Goal: Task Accomplishment & Management: Use online tool/utility

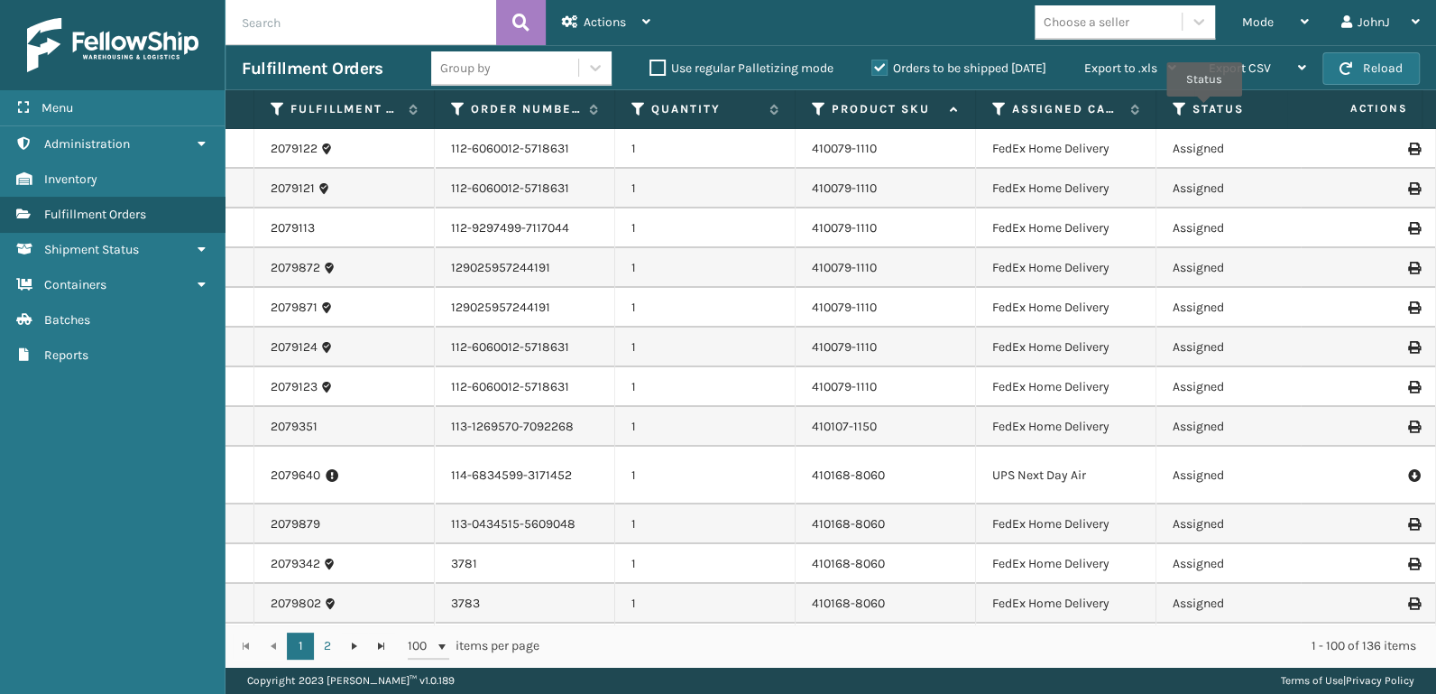
click at [1204, 109] on label "Status" at bounding box center [1246, 109] width 109 height 16
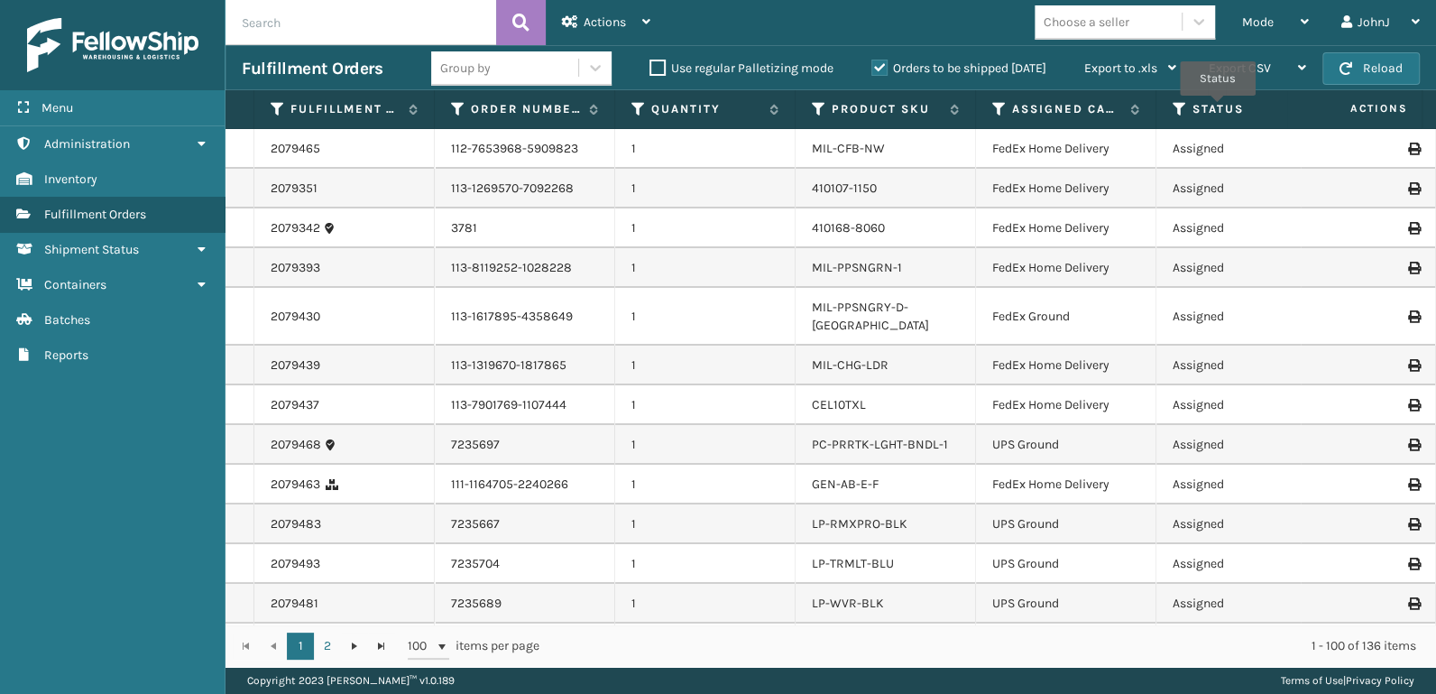
click at [1218, 108] on label "Status" at bounding box center [1246, 109] width 109 height 16
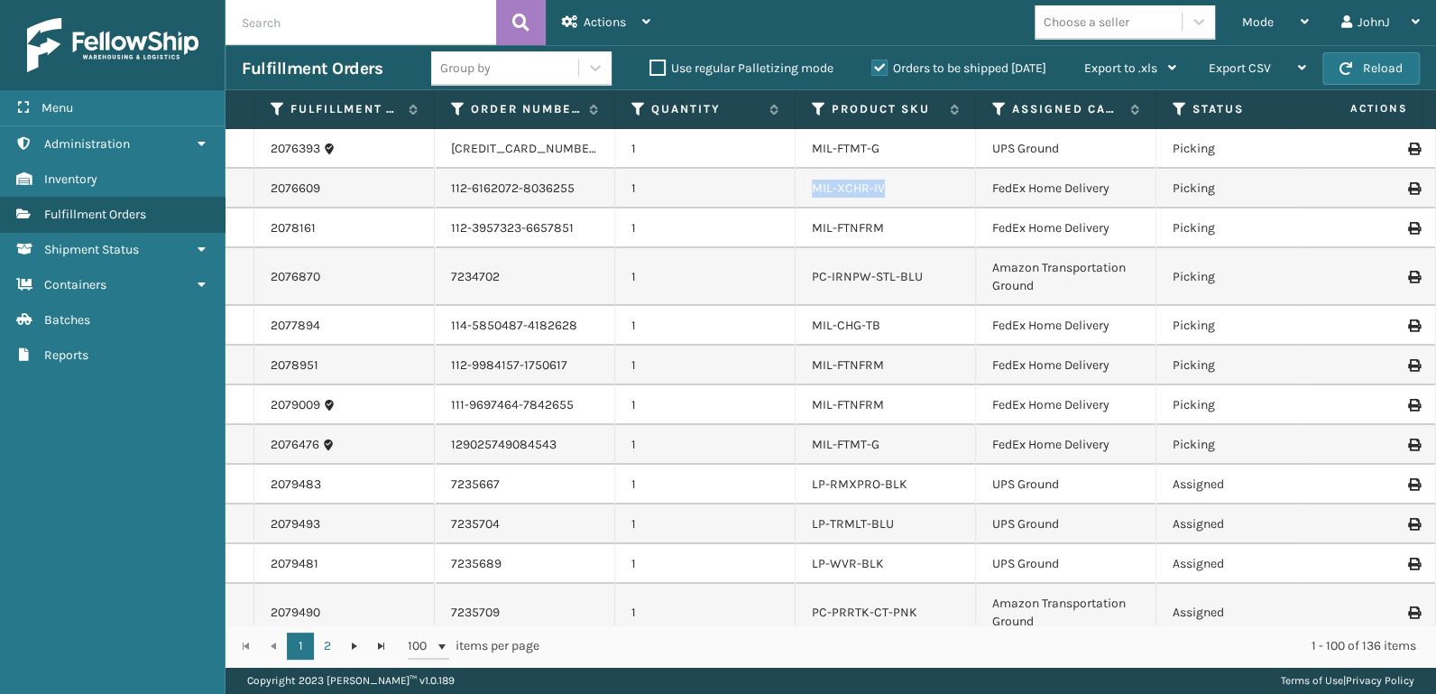
drag, startPoint x: 891, startPoint y: 191, endPoint x: 807, endPoint y: 187, distance: 84.0
click at [807, 187] on td "MIL-XCHR-IV" at bounding box center [886, 189] width 180 height 40
copy link "MIL-XCHR-IV"
drag, startPoint x: 884, startPoint y: 228, endPoint x: 813, endPoint y: 223, distance: 71.5
click at [813, 223] on div "MIL-FTNFRM" at bounding box center [885, 228] width 147 height 18
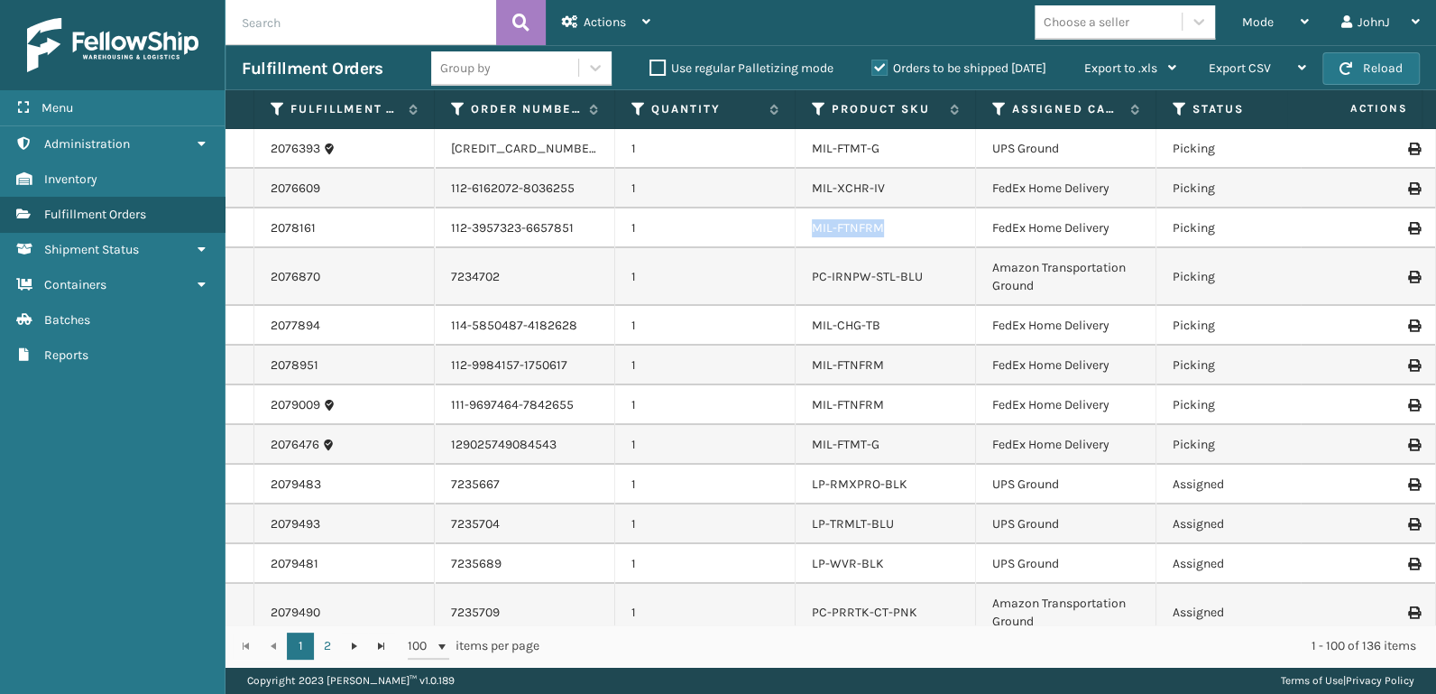
copy link "MIL-FTNFRM"
drag, startPoint x: 884, startPoint y: 324, endPoint x: 795, endPoint y: 312, distance: 90.1
click at [796, 312] on td "MIL-CHG-TB" at bounding box center [886, 326] width 180 height 40
copy link "MIL-CHG-TB"
click at [297, 444] on link "2076476" at bounding box center [295, 445] width 49 height 18
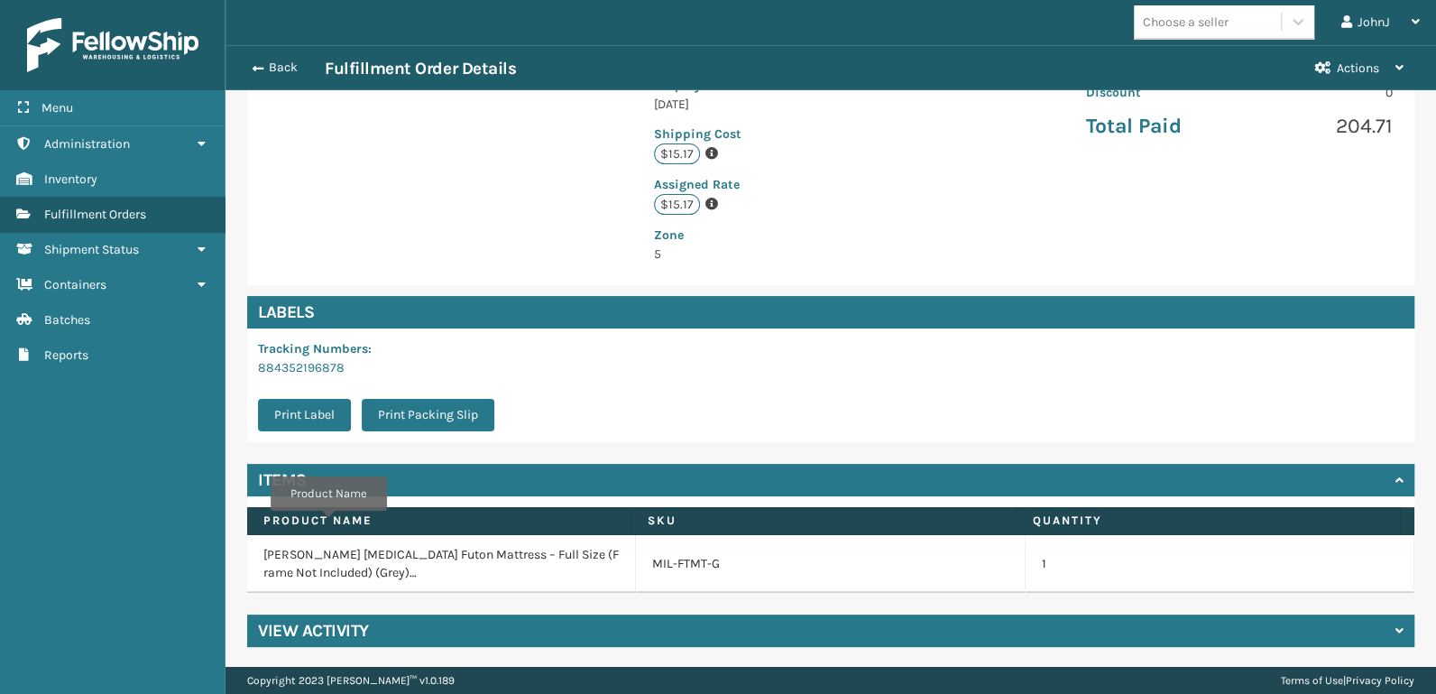
scroll to position [408, 0]
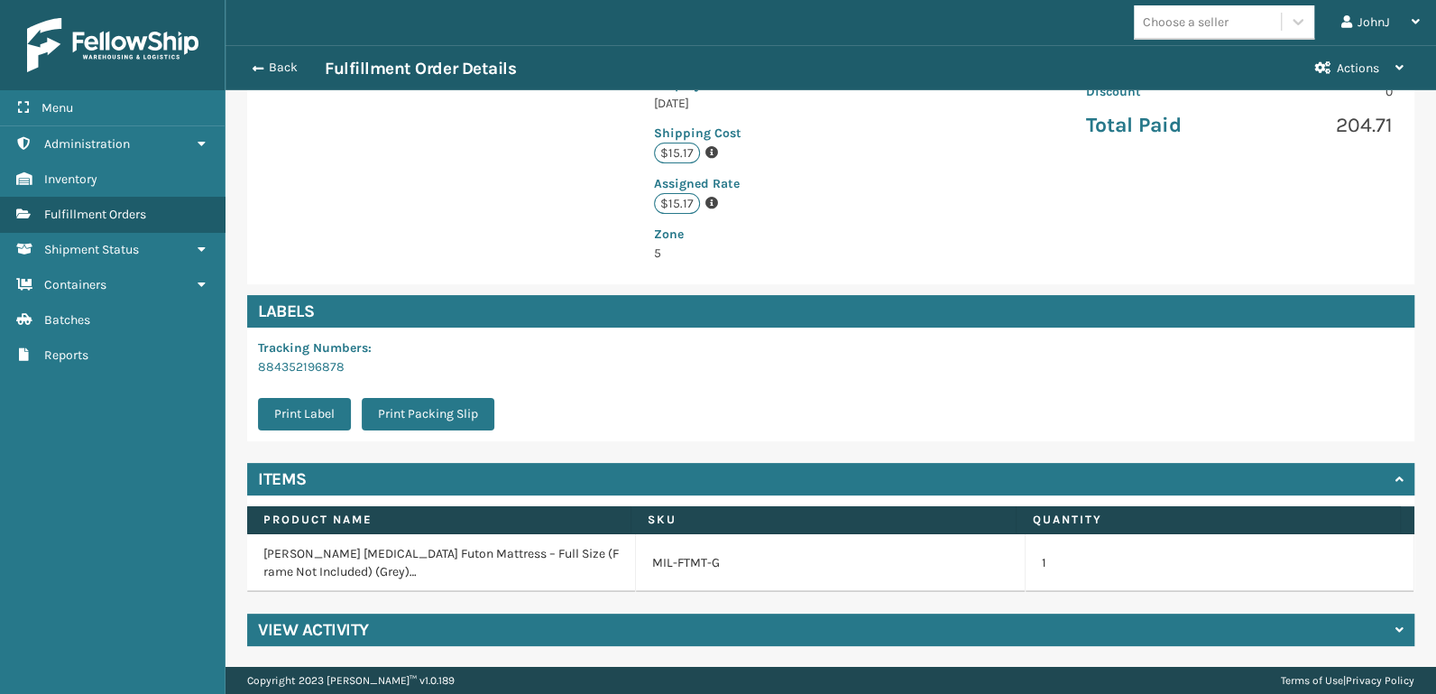
click at [300, 625] on h4 "View Activity" at bounding box center [313, 630] width 111 height 22
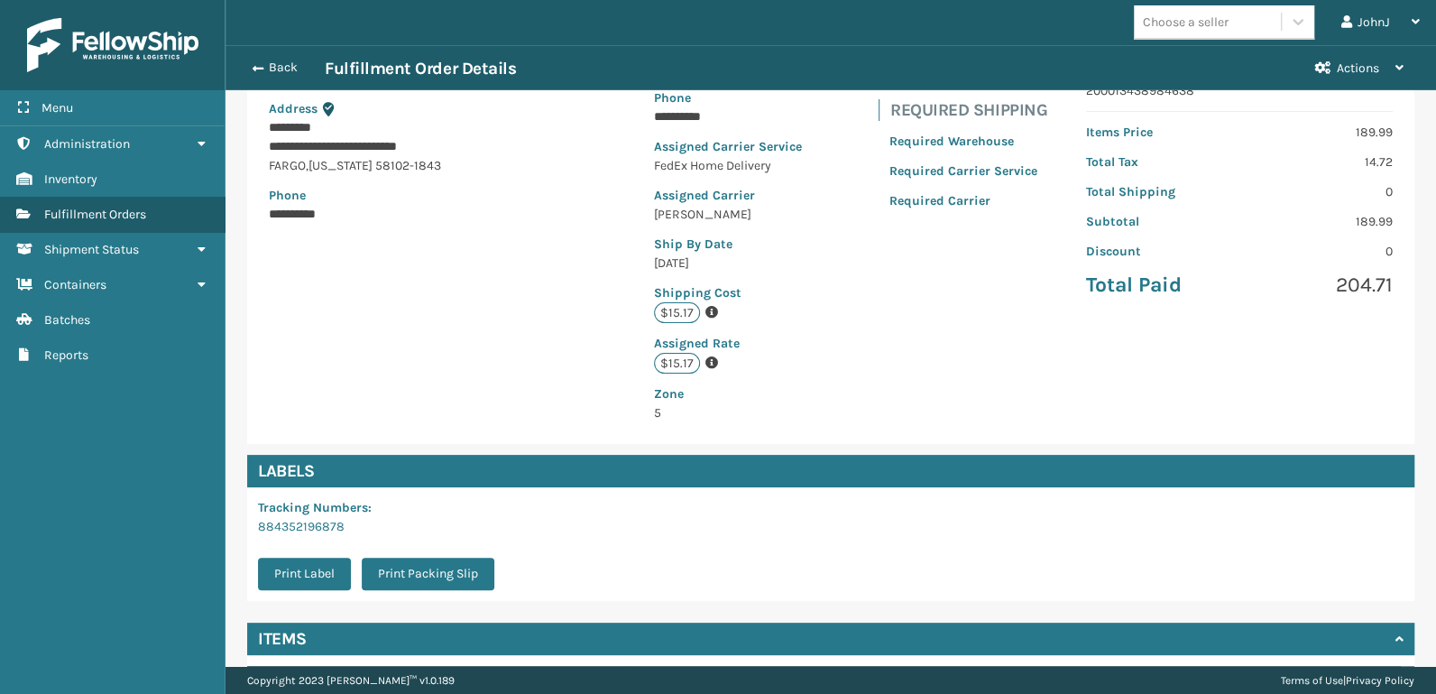
scroll to position [201, 0]
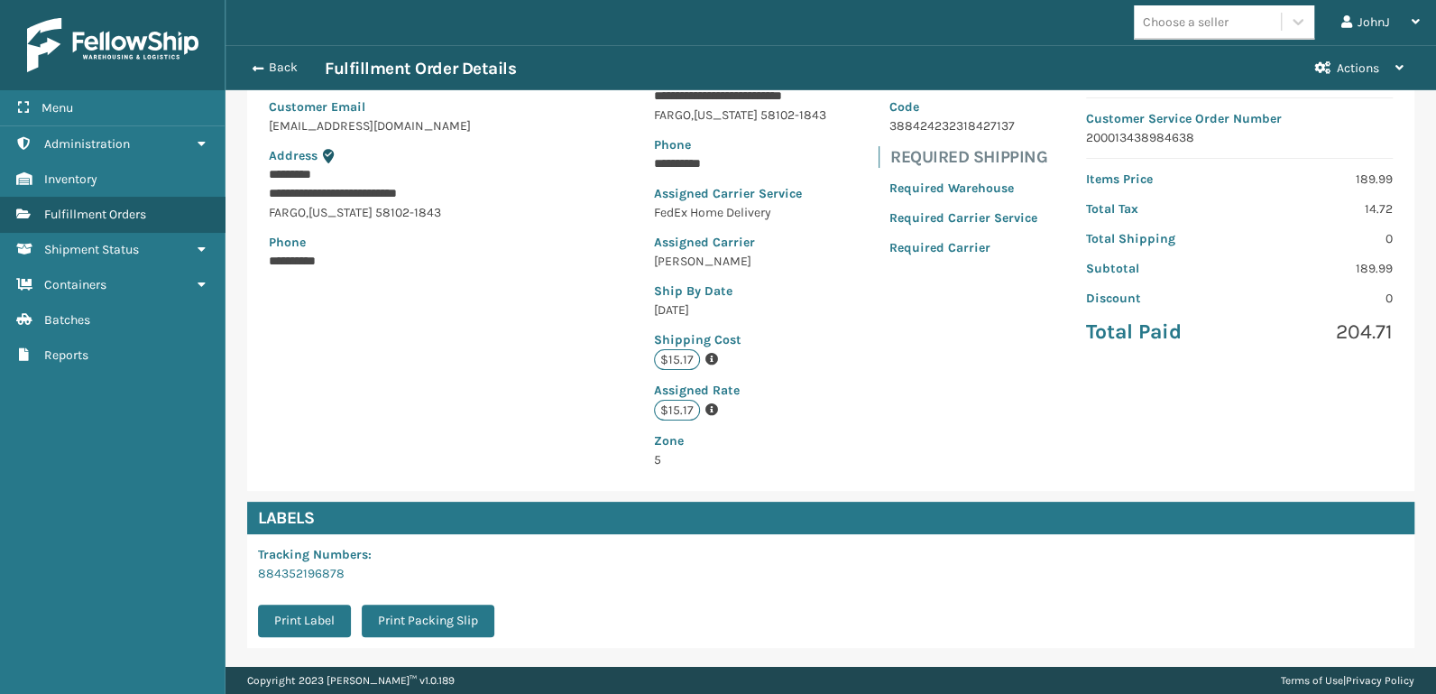
drag, startPoint x: 273, startPoint y: 63, endPoint x: 307, endPoint y: 106, distance: 54.7
click at [273, 64] on button "Back" at bounding box center [283, 68] width 83 height 16
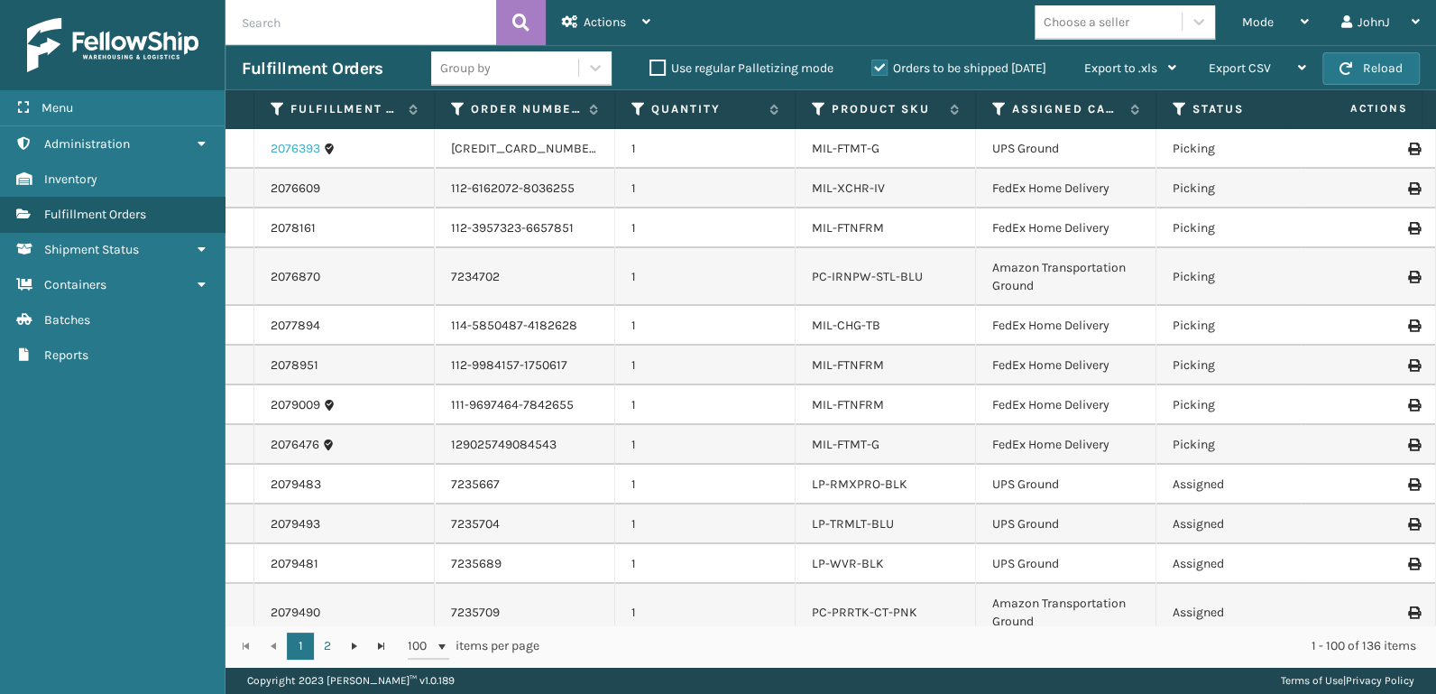
click at [295, 145] on link "2076393" at bounding box center [296, 149] width 50 height 18
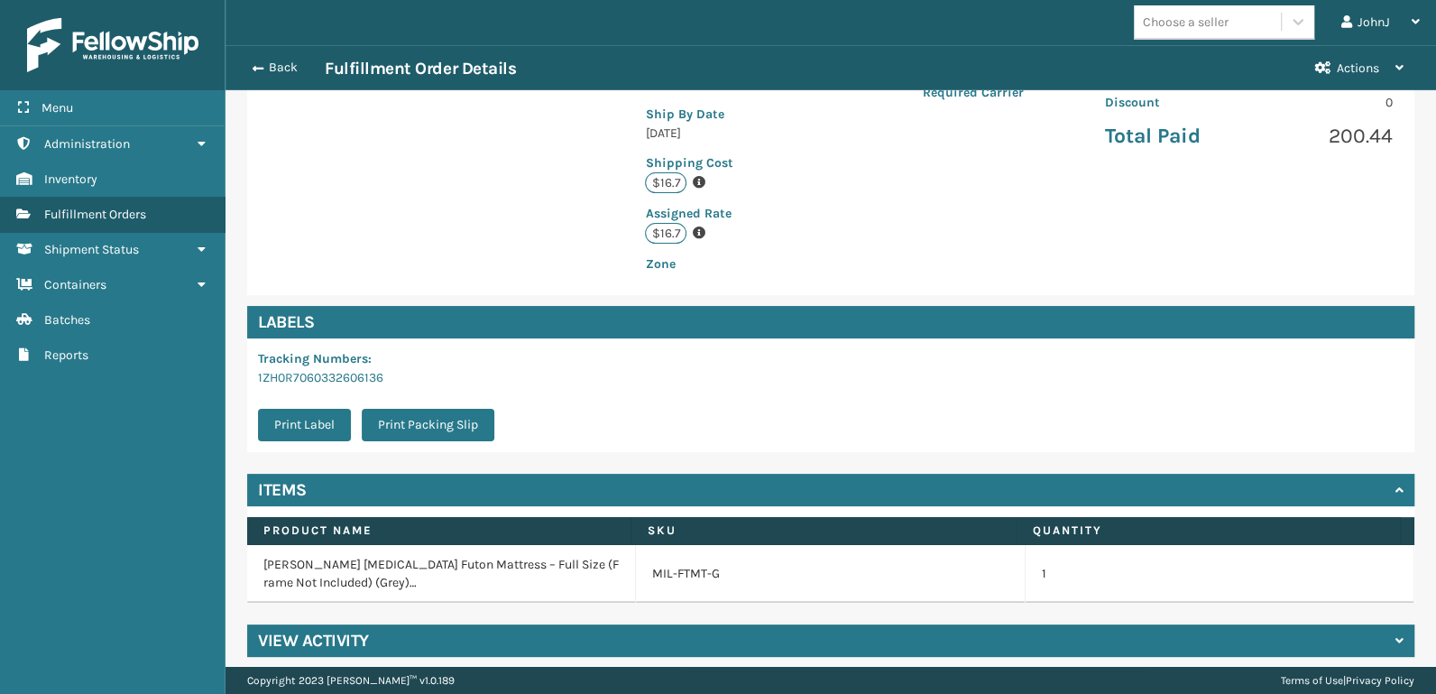
scroll to position [408, 0]
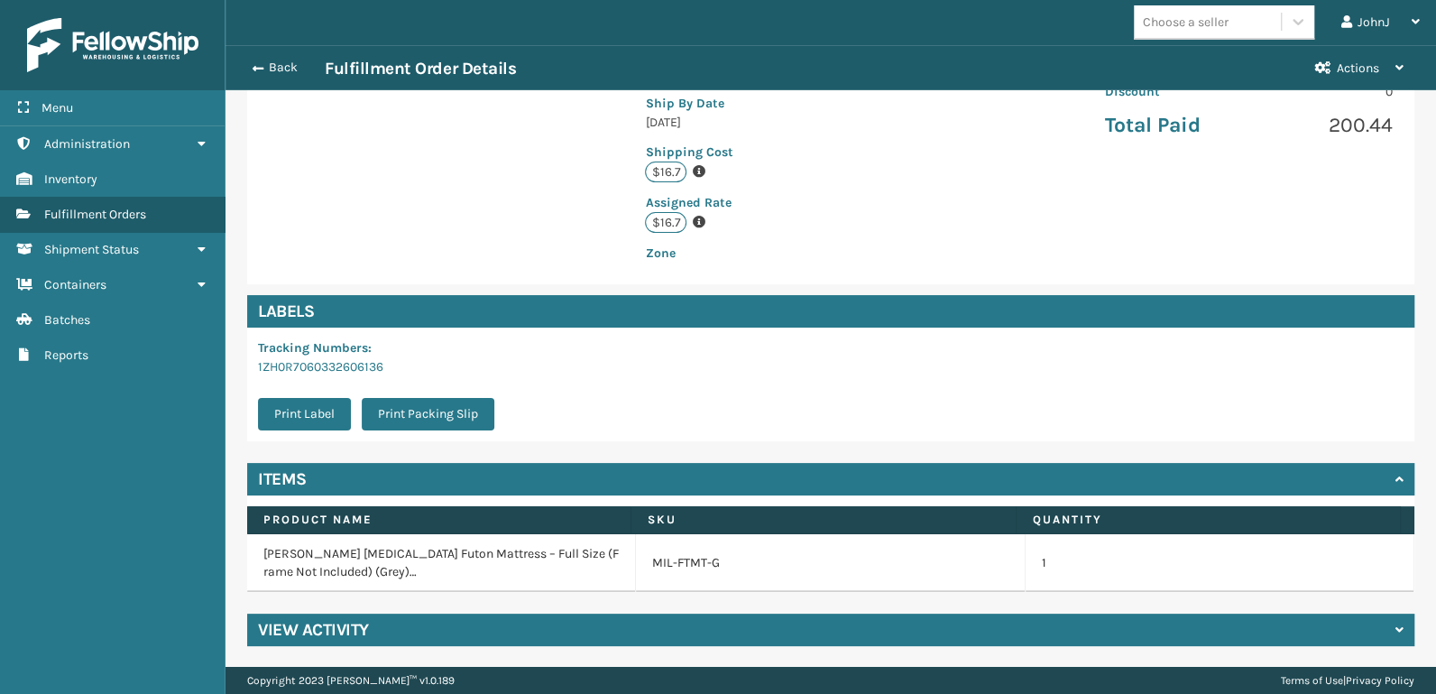
click at [316, 629] on h4 "View Activity" at bounding box center [313, 630] width 111 height 22
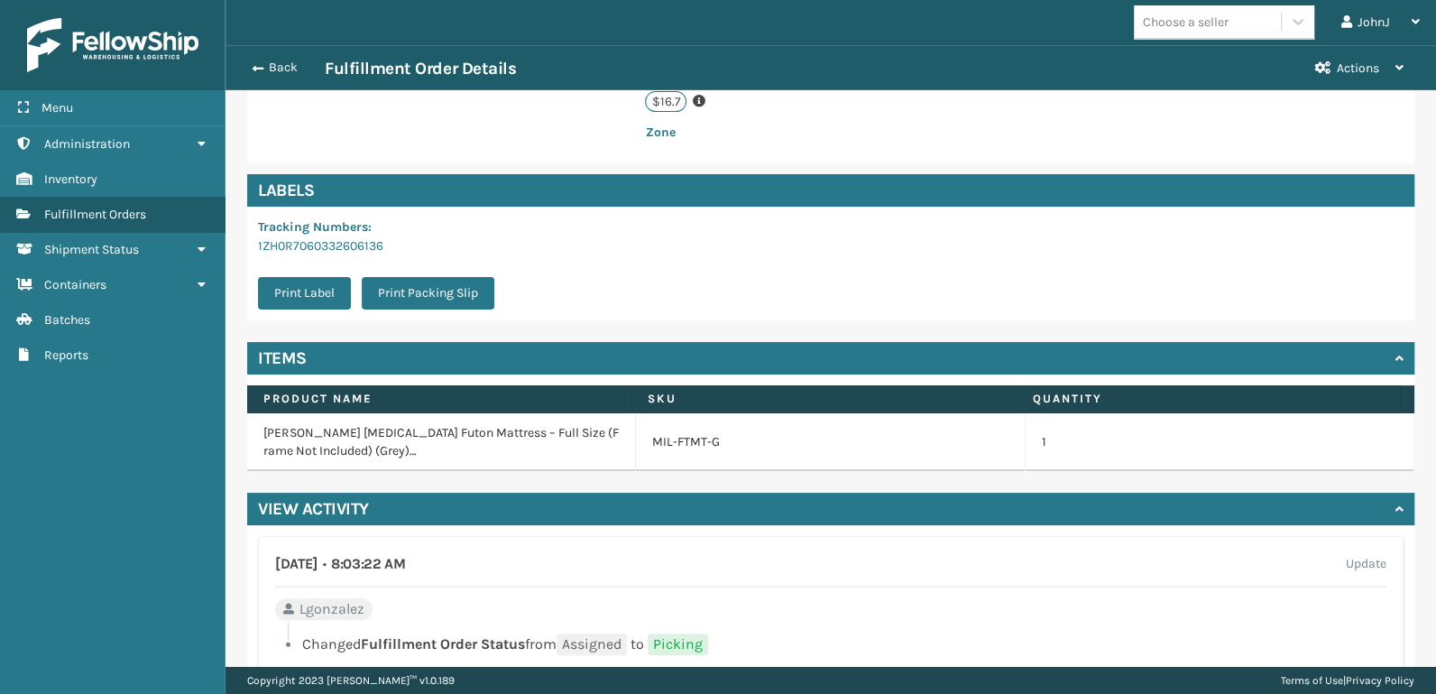
scroll to position [220, 0]
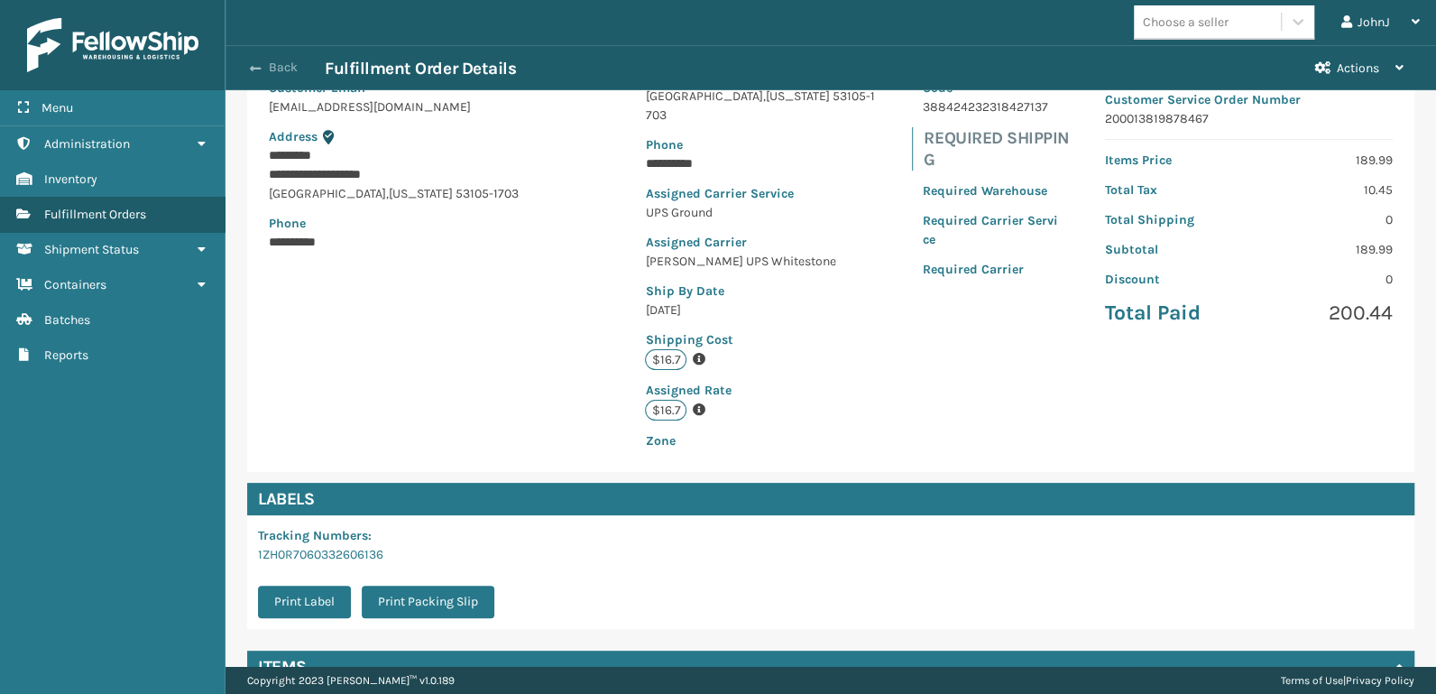
click at [283, 62] on button "Back" at bounding box center [283, 68] width 83 height 16
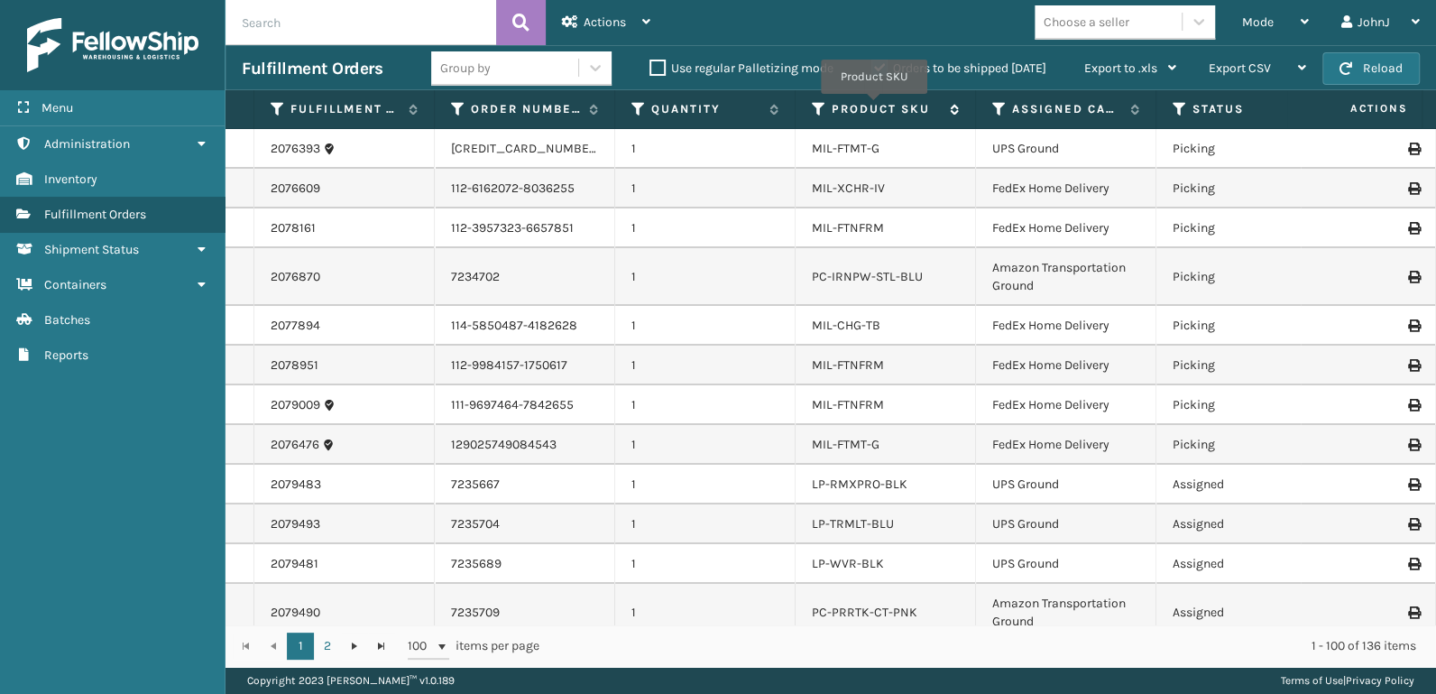
click at [874, 107] on label "Product SKU" at bounding box center [886, 109] width 109 height 16
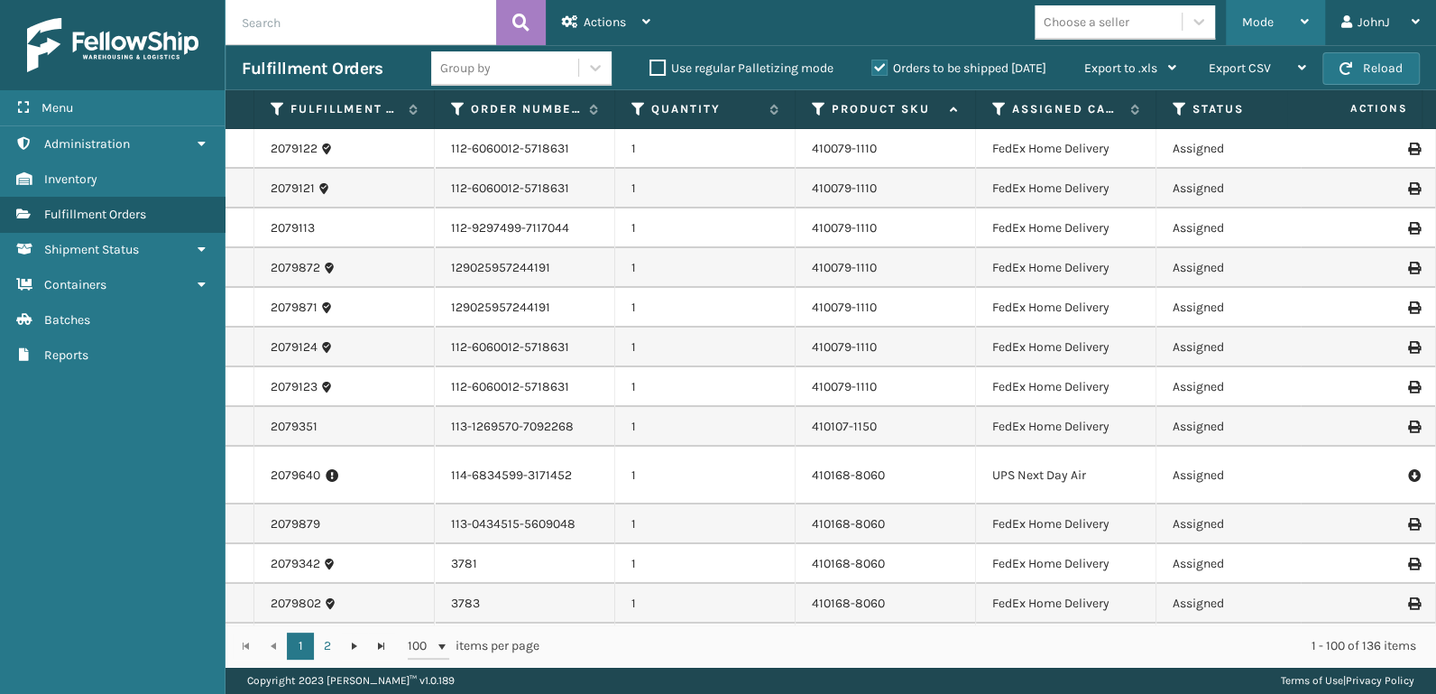
click at [1272, 29] on span "Mode" at bounding box center [1258, 21] width 32 height 15
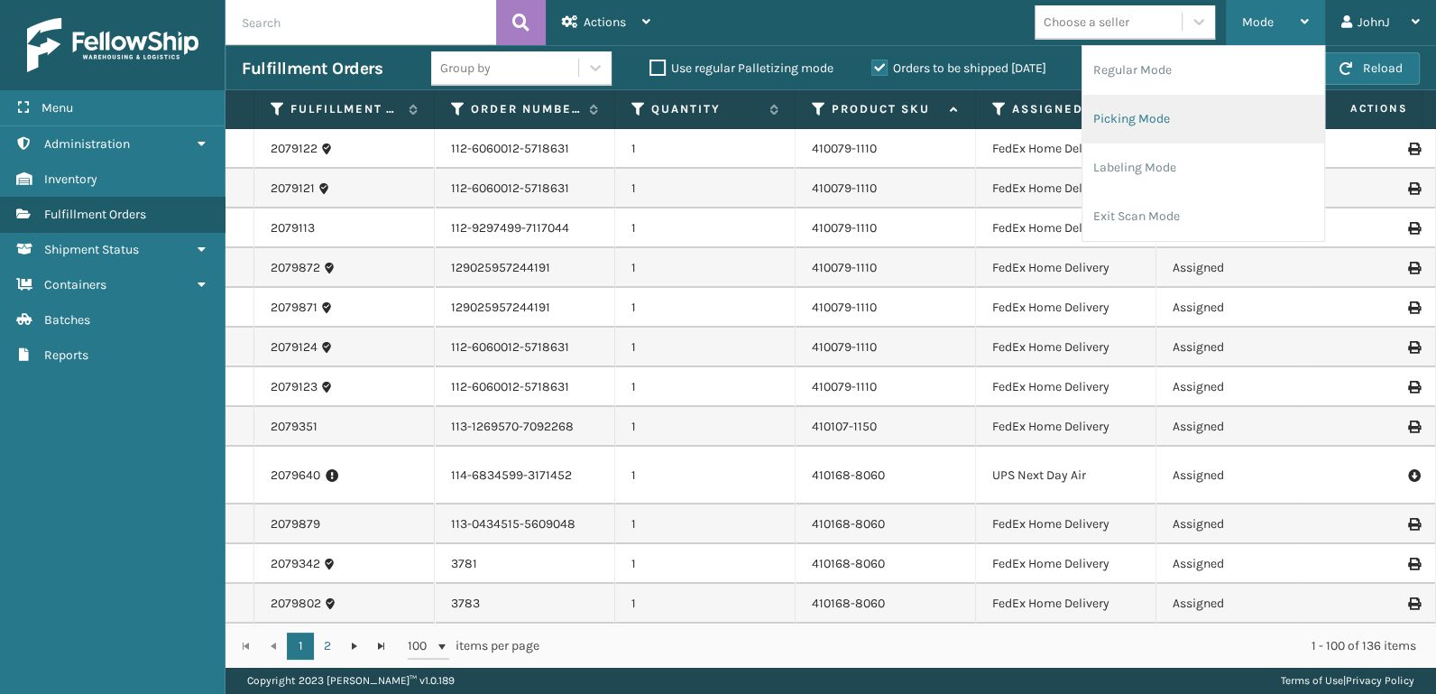
click at [1150, 114] on li "Picking Mode" at bounding box center [1203, 119] width 242 height 49
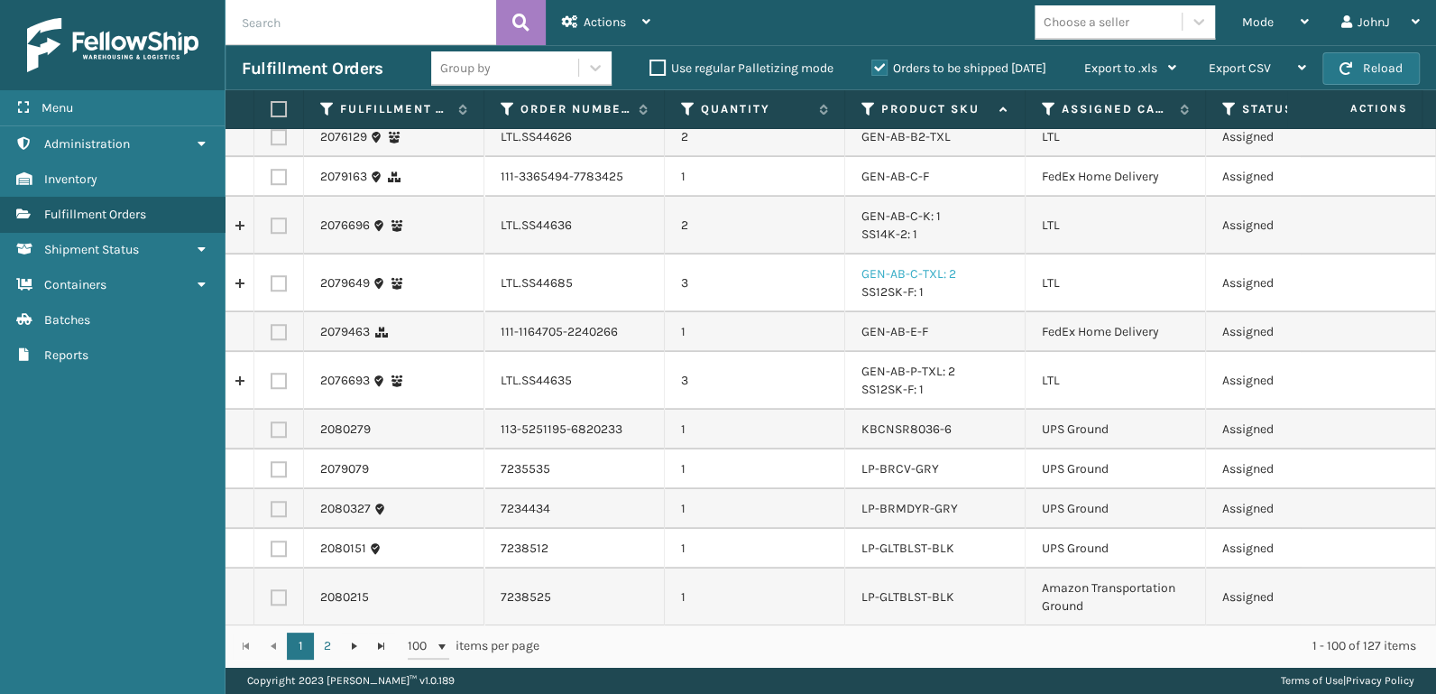
scroll to position [751, 0]
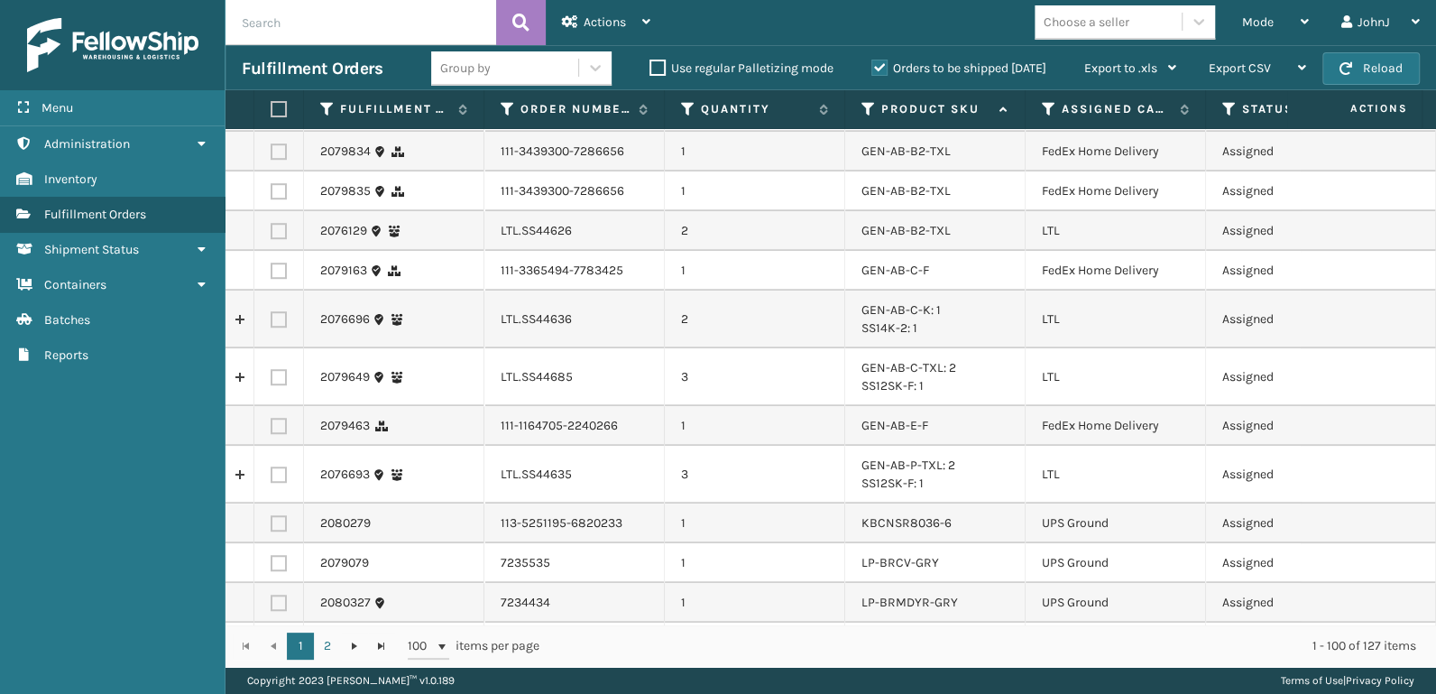
drag, startPoint x: 271, startPoint y: 229, endPoint x: 368, endPoint y: 276, distance: 108.1
click at [273, 232] on label at bounding box center [279, 231] width 16 height 16
click at [271, 232] on input "checkbox" at bounding box center [271, 229] width 1 height 12
checkbox input "true"
drag, startPoint x: 279, startPoint y: 317, endPoint x: 293, endPoint y: 372, distance: 56.0
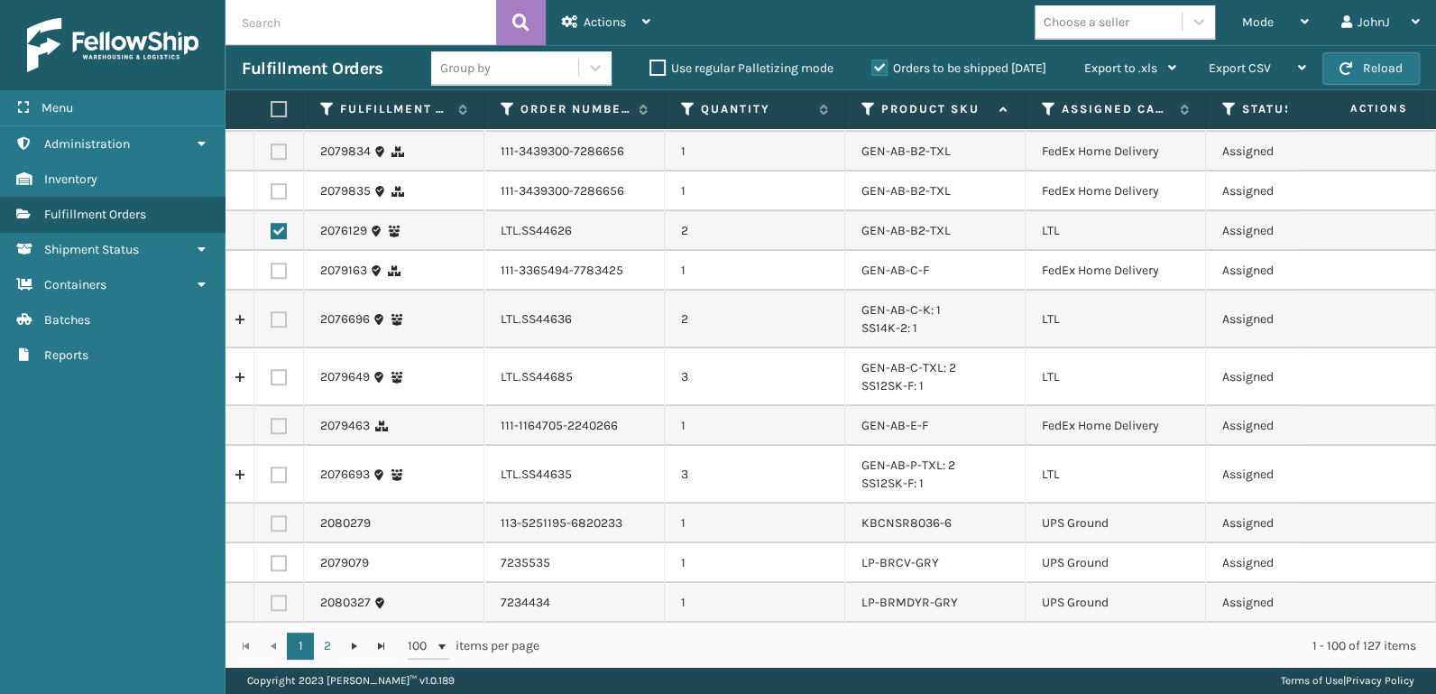
click at [279, 321] on label at bounding box center [279, 319] width 16 height 16
click at [271, 321] on input "checkbox" at bounding box center [271, 317] width 1 height 12
checkbox input "true"
click at [267, 373] on td at bounding box center [279, 377] width 50 height 58
click at [281, 376] on label at bounding box center [279, 377] width 16 height 16
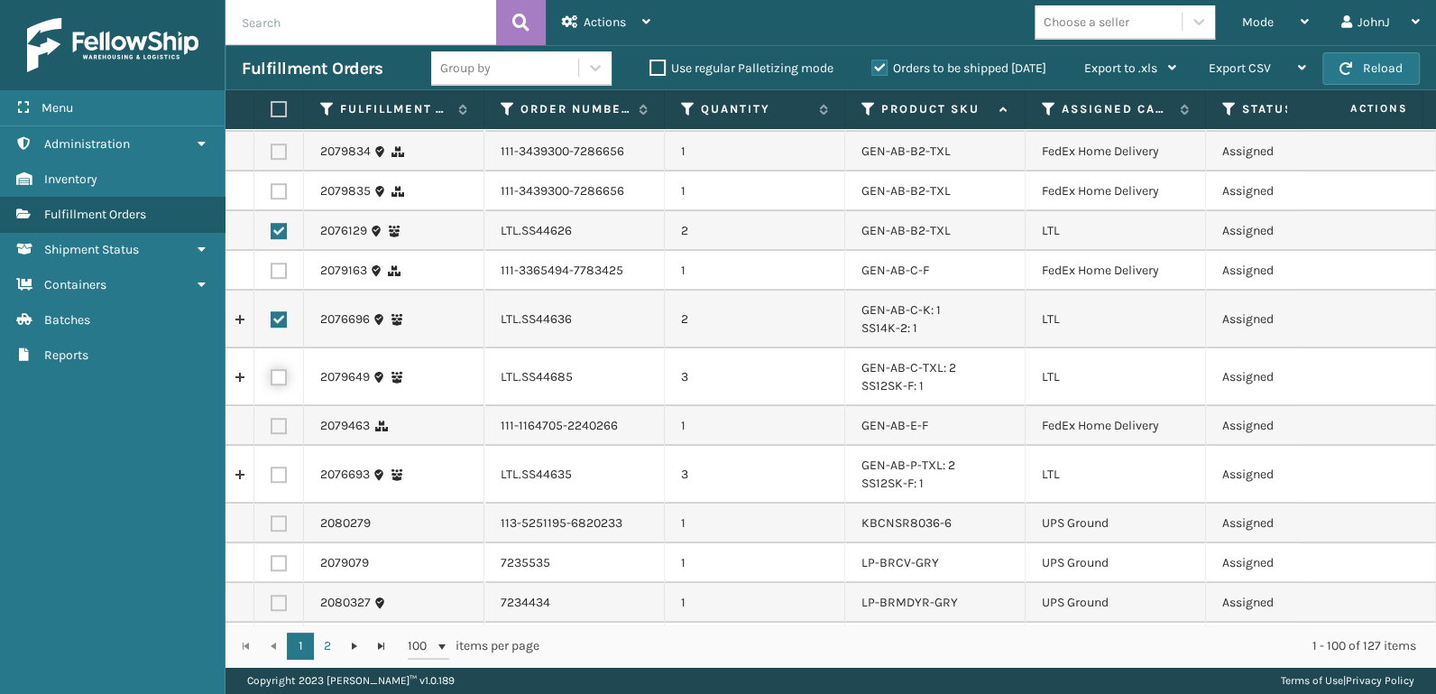
click at [271, 376] on input "checkbox" at bounding box center [271, 375] width 1 height 12
checkbox input "true"
click at [279, 471] on label at bounding box center [279, 474] width 16 height 16
click at [271, 471] on input "checkbox" at bounding box center [271, 472] width 1 height 12
checkbox input "true"
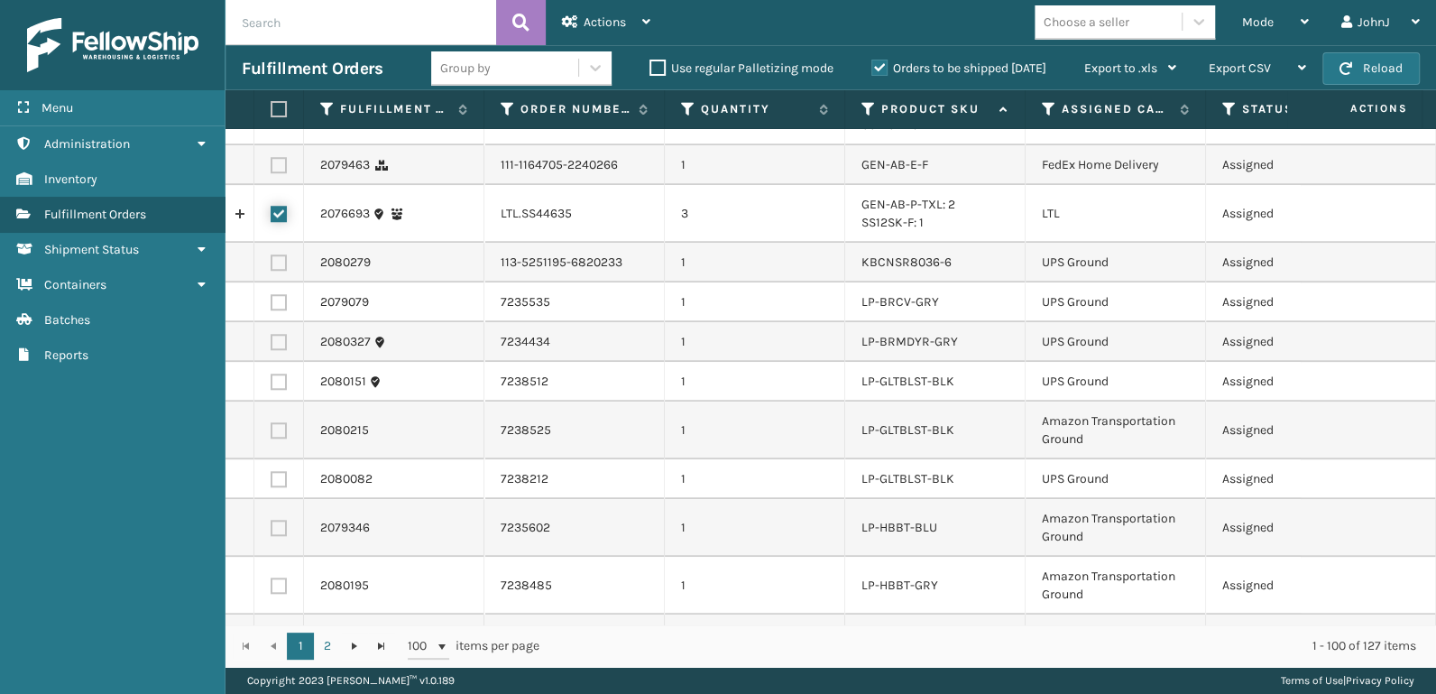
scroll to position [1033, 0]
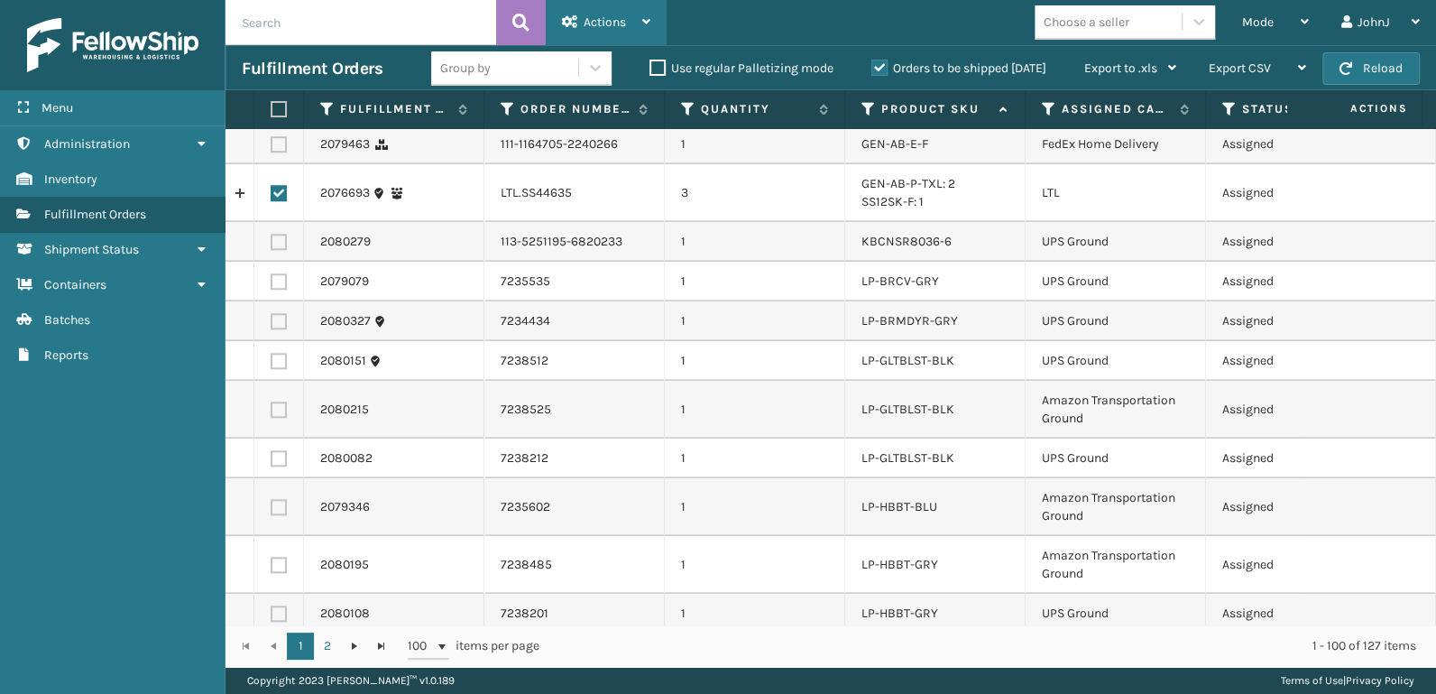
click at [613, 29] on div "Actions" at bounding box center [606, 22] width 88 height 45
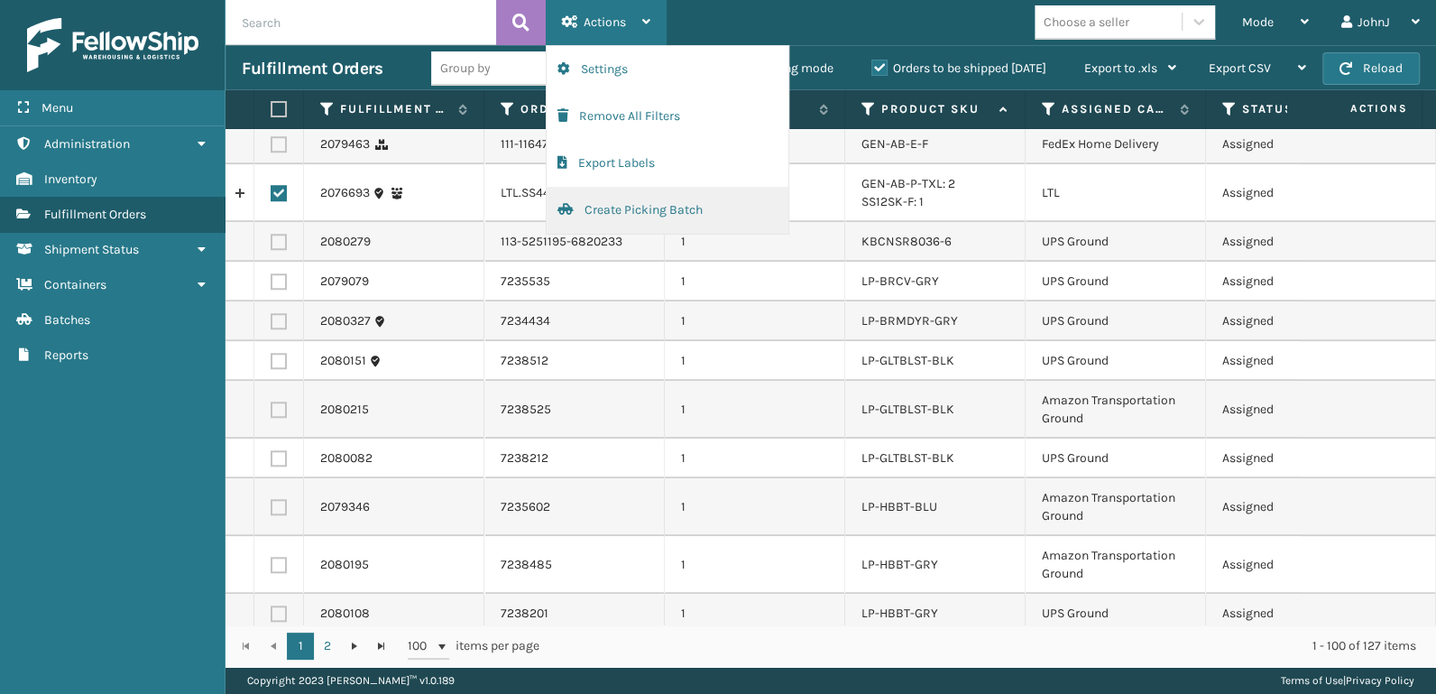
click at [639, 194] on button "Create Picking Batch" at bounding box center [668, 210] width 242 height 47
